Goal: Download file/media

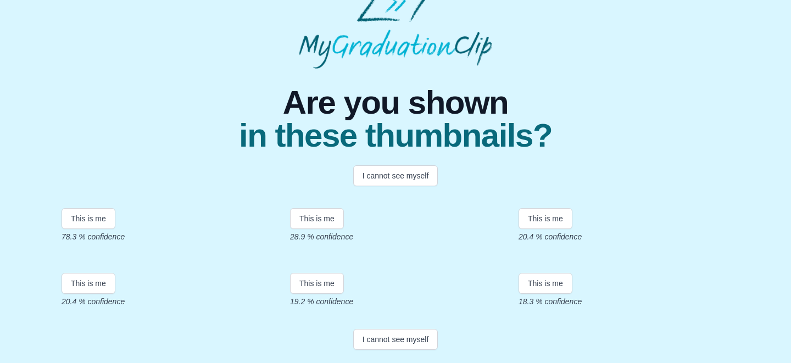
scroll to position [125, 0]
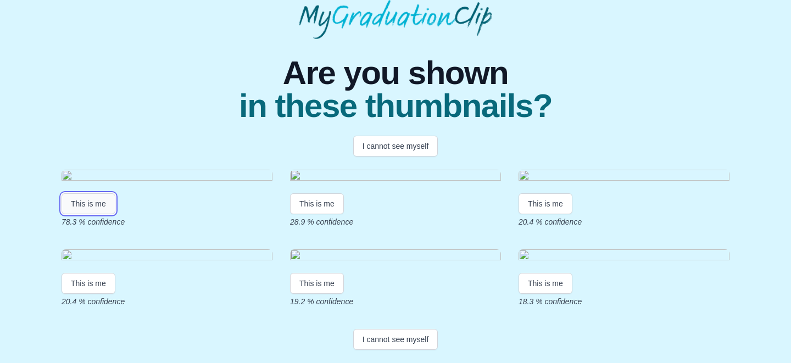
click at [95, 214] on button "This is me" at bounding box center [89, 203] width 54 height 21
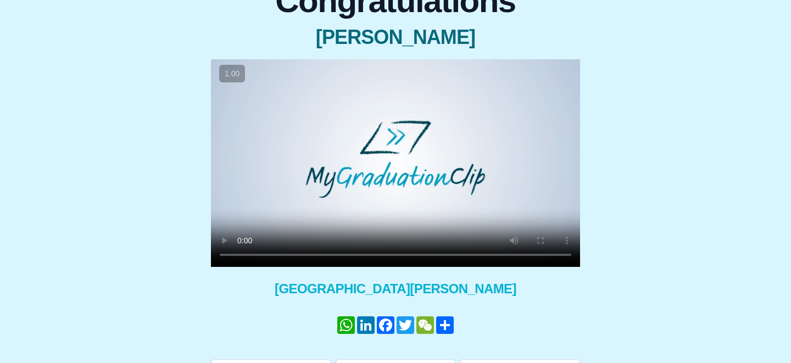
scroll to position [154, 0]
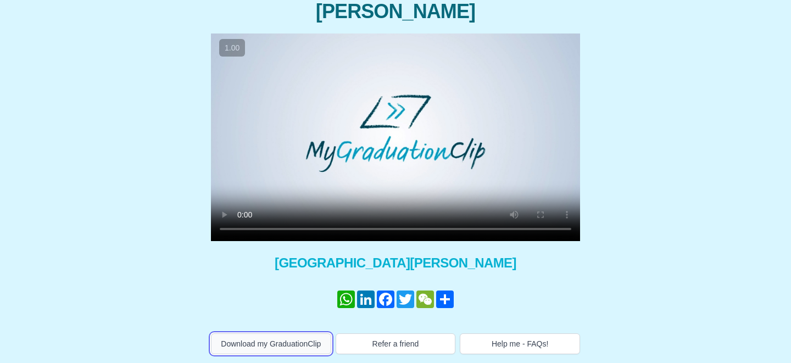
click at [312, 348] on button "Download my GraduationClip" at bounding box center [271, 343] width 120 height 21
